Goal: Navigation & Orientation: Find specific page/section

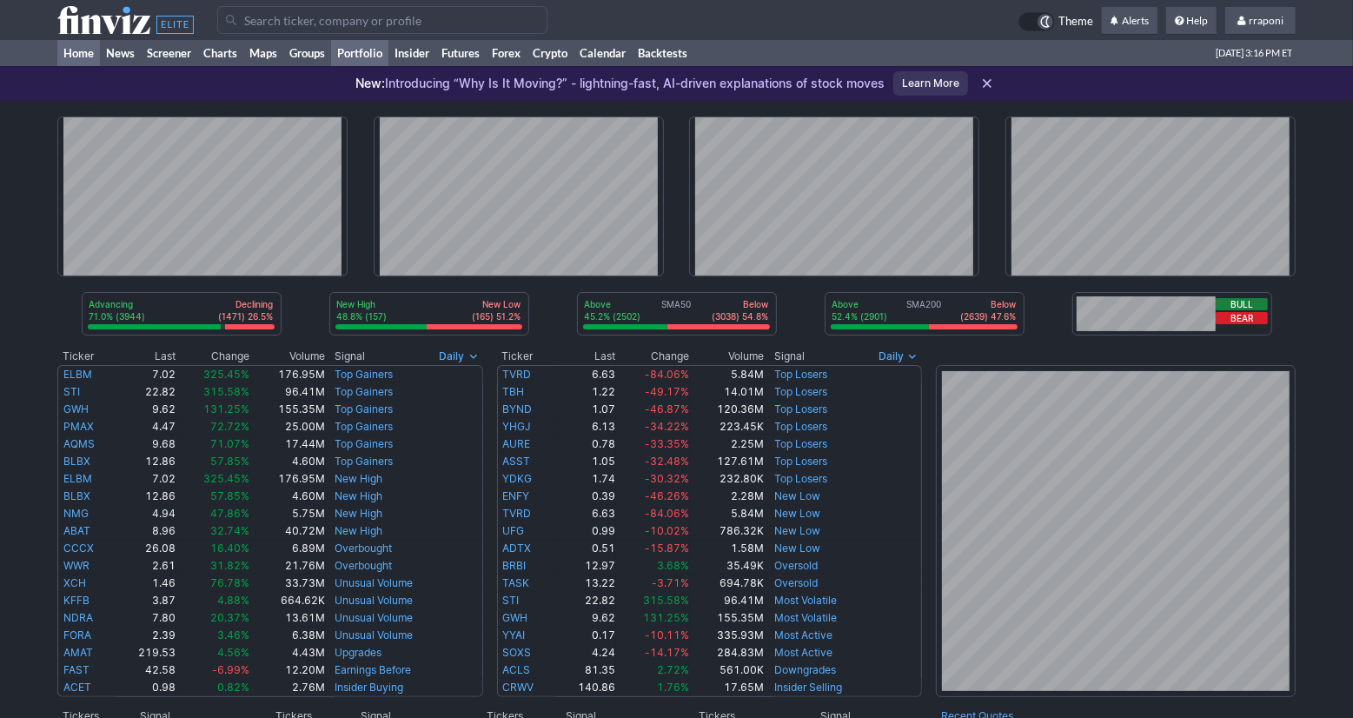
click at [361, 56] on link "Portfolio" at bounding box center [359, 53] width 57 height 26
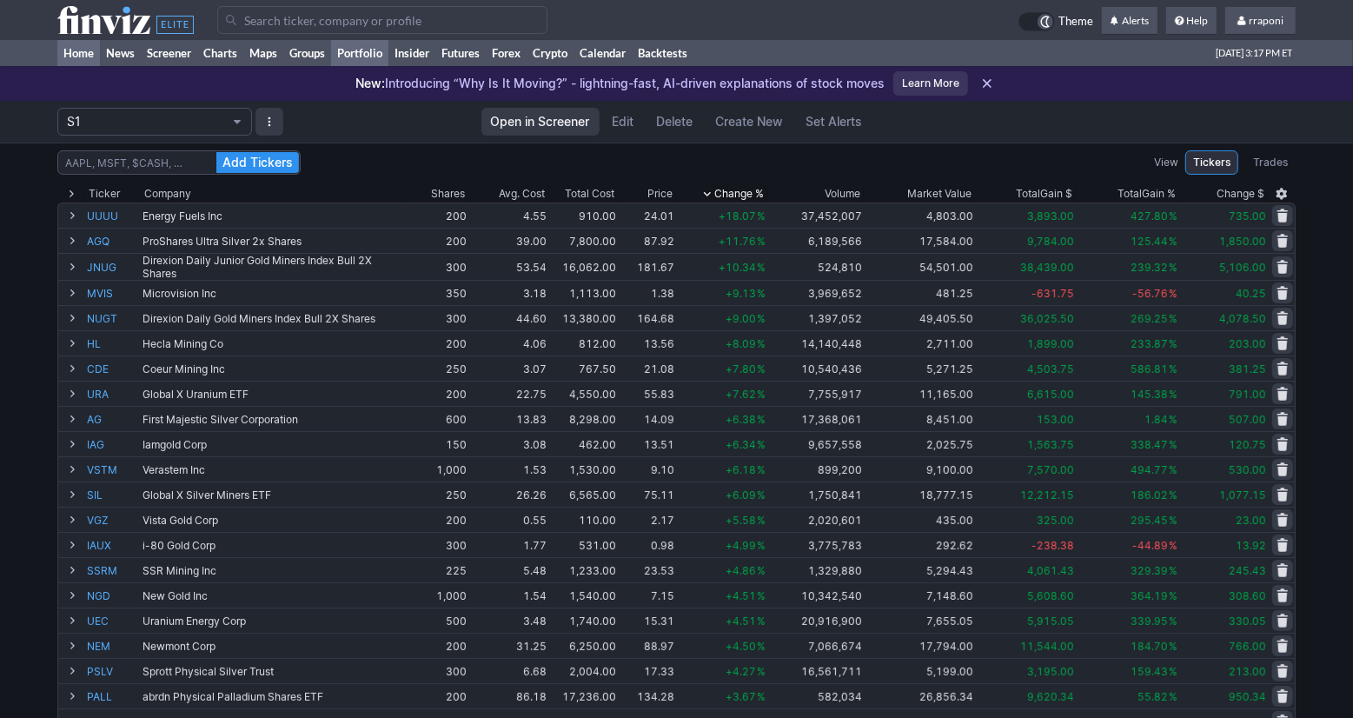
click at [89, 61] on link "Home" at bounding box center [78, 53] width 43 height 26
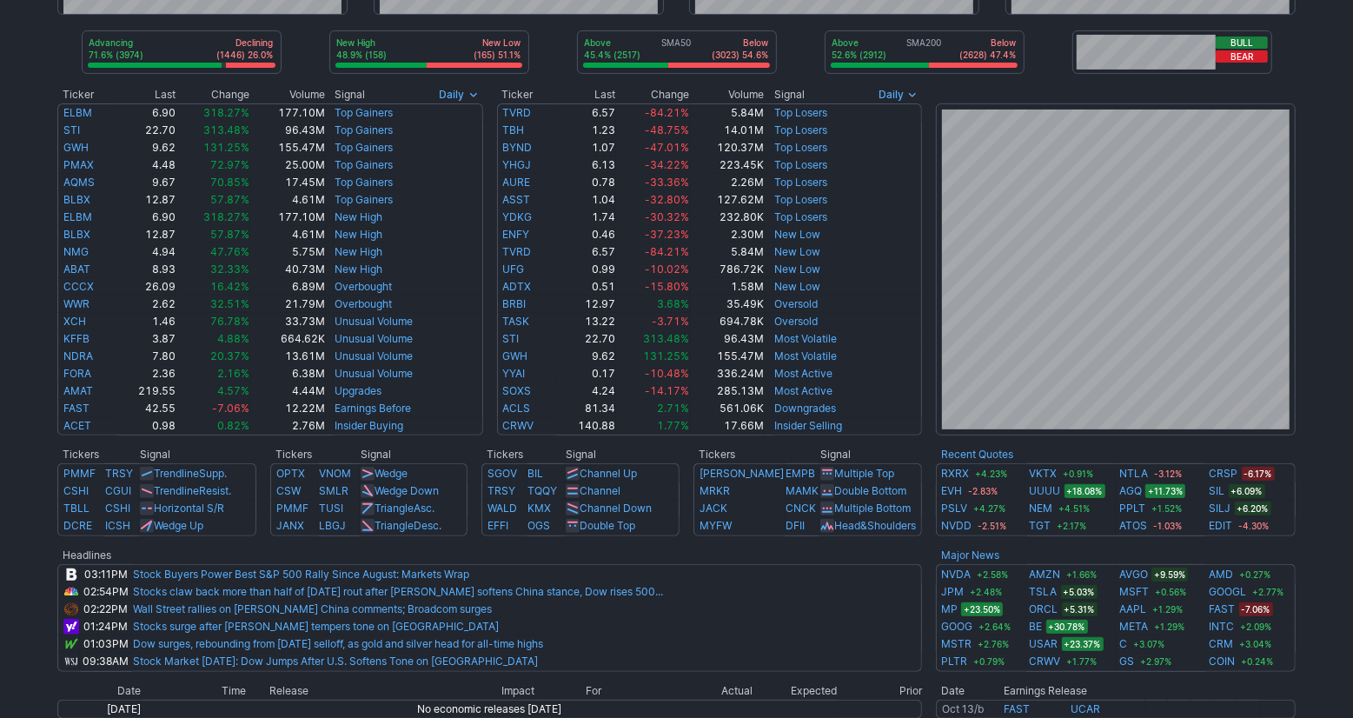
scroll to position [540, 0]
